Goal: Navigation & Orientation: Find specific page/section

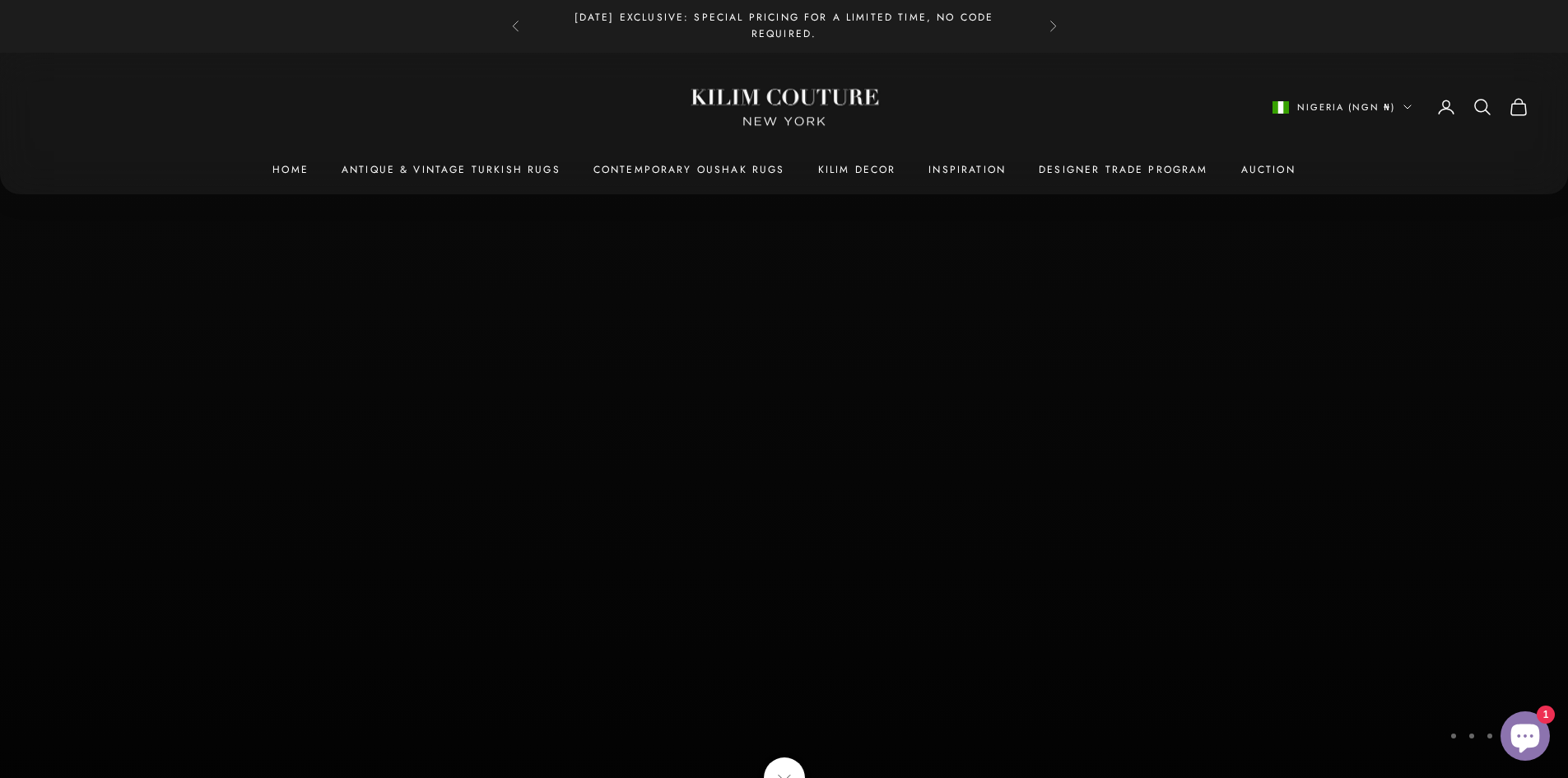
click at [1034, 200] on img at bounding box center [784, 415] width 1568 height 725
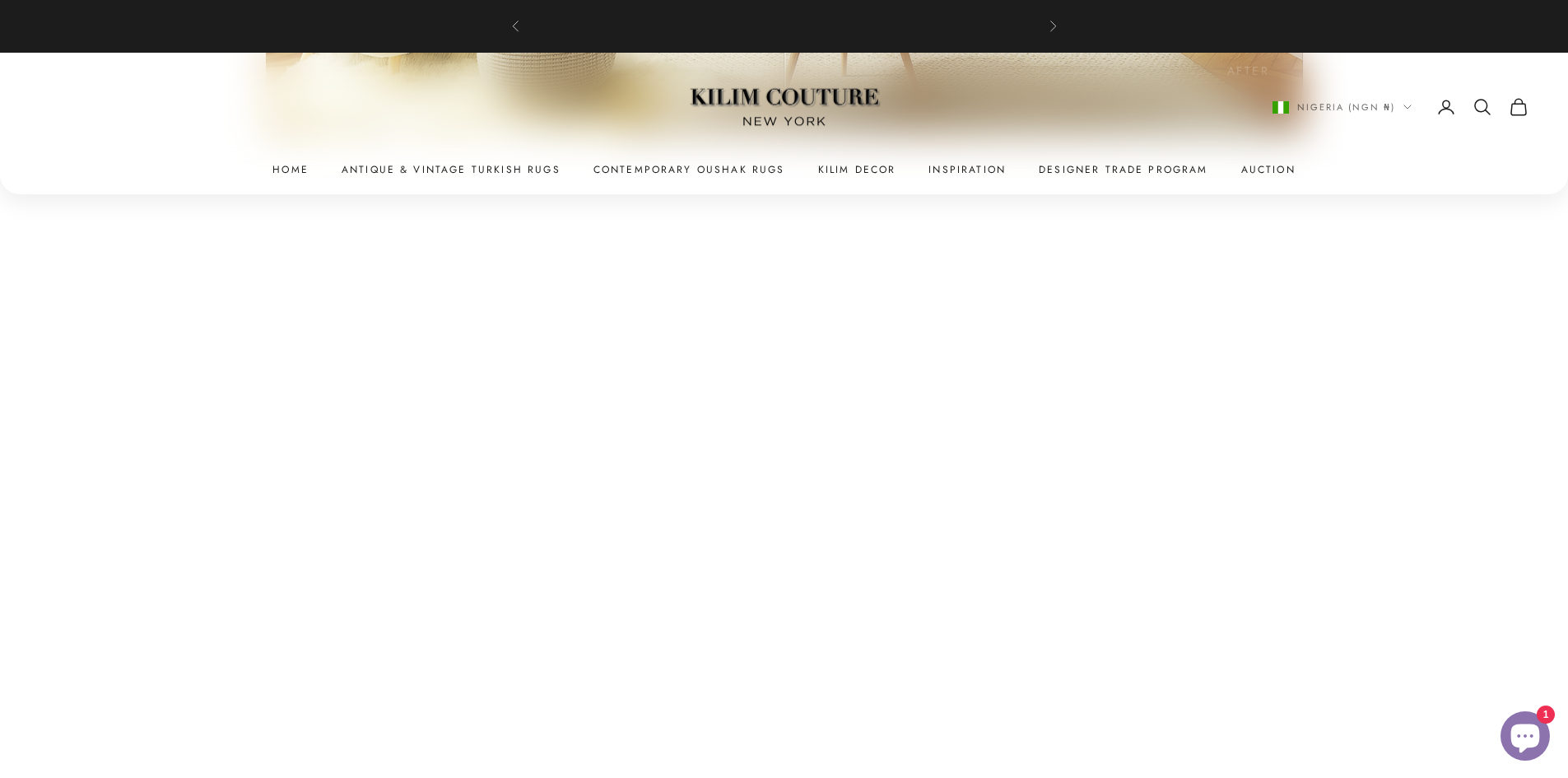
scroll to position [9713, 0]
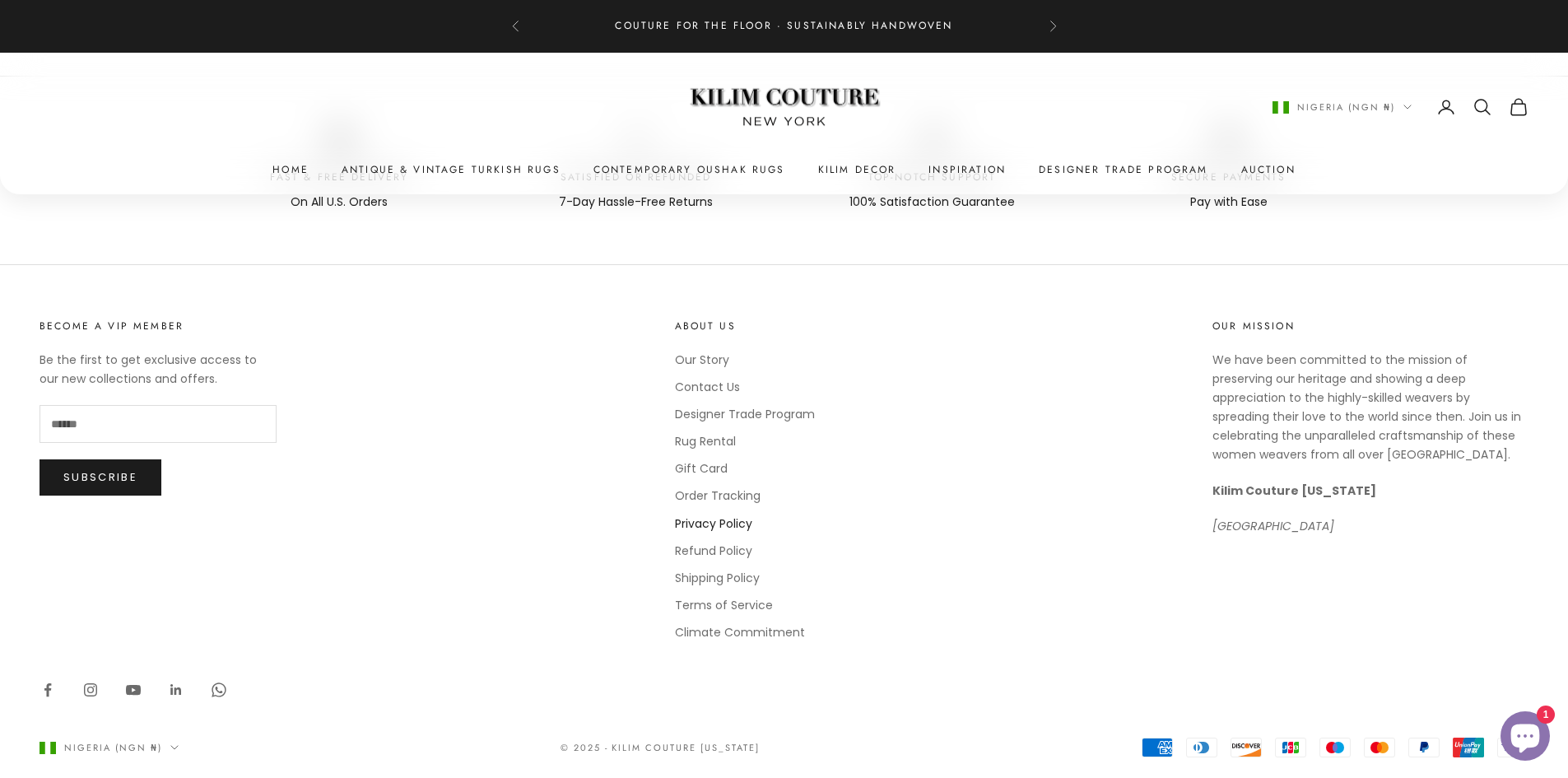
click at [727, 515] on link "Privacy Policy" at bounding box center [714, 523] width 78 height 17
